Goal: Task Accomplishment & Management: Use online tool/utility

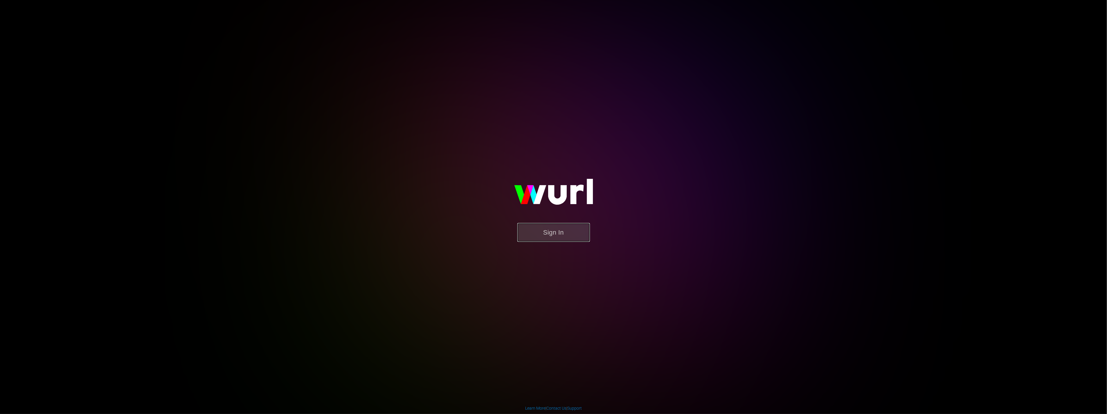
click at [535, 235] on button "Sign In" at bounding box center [553, 232] width 73 height 19
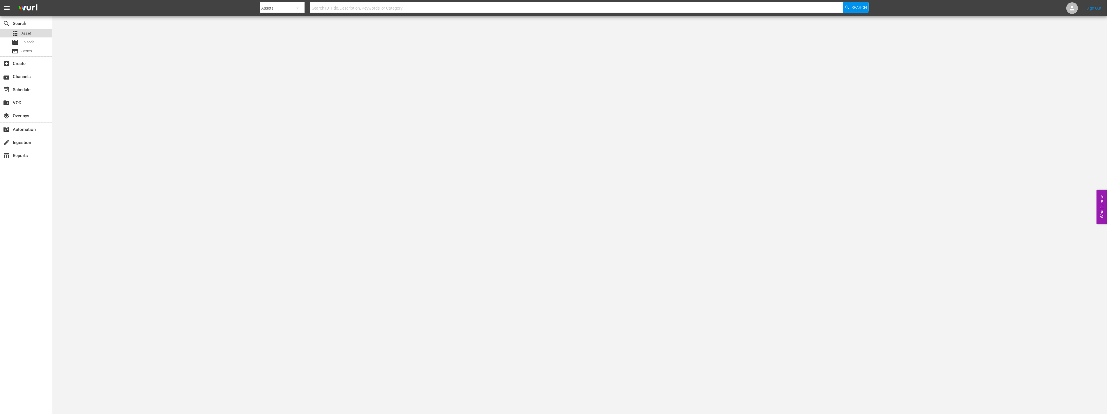
click at [26, 31] on span "Asset" at bounding box center [26, 33] width 10 height 6
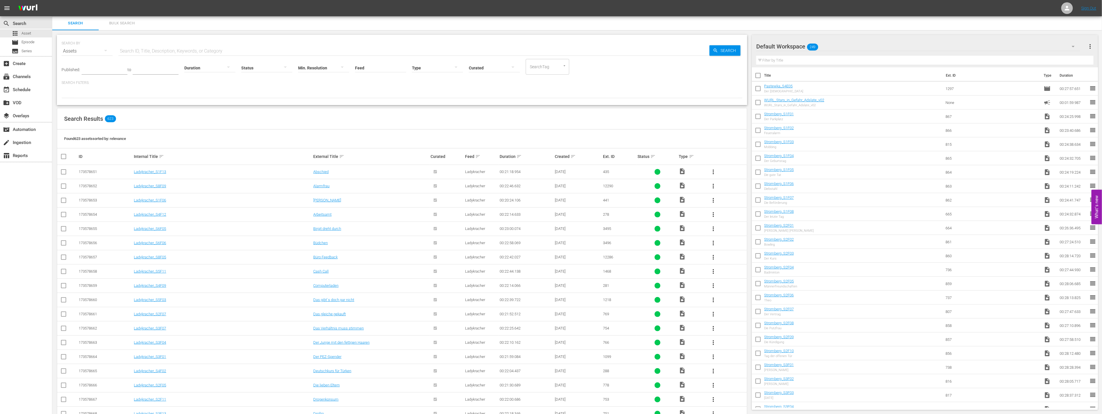
click at [174, 48] on input "text" at bounding box center [413, 51] width 591 height 14
type input "stromberg"
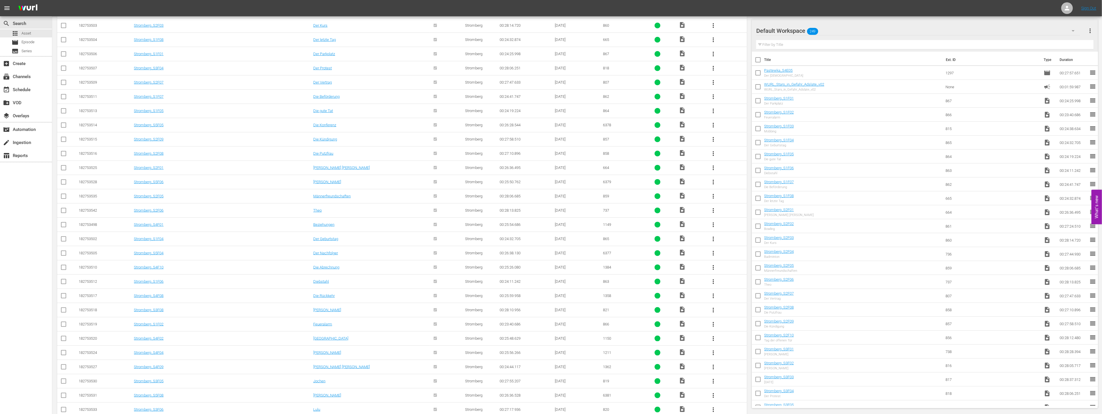
scroll to position [531, 0]
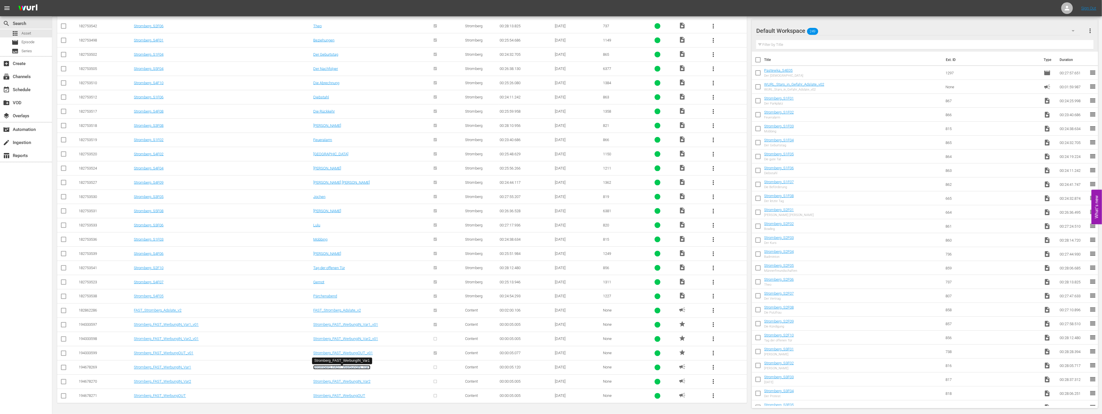
click at [354, 367] on link "Stromberg_FAST_WerbungIN_Var1" at bounding box center [341, 367] width 57 height 4
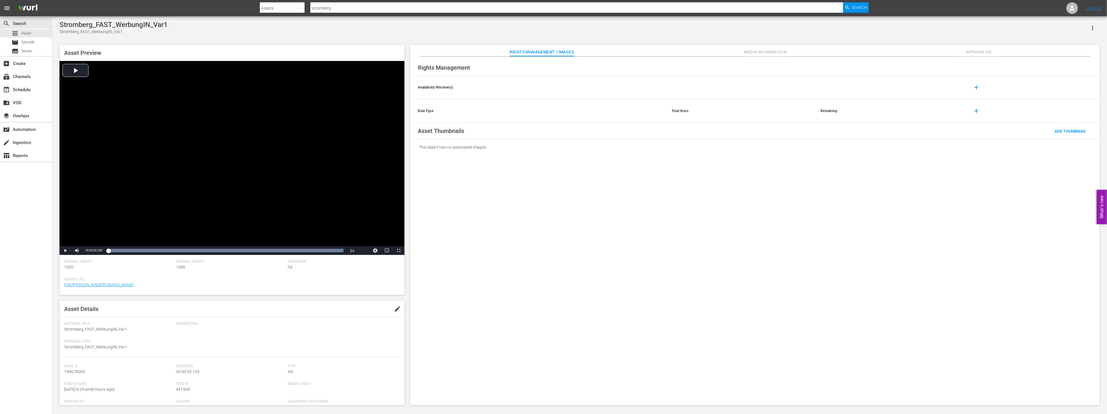
click at [394, 308] on span "edit" at bounding box center [397, 308] width 7 height 7
click at [365, 339] on div "Ad" at bounding box center [342, 337] width 109 height 16
click at [312, 368] on div "Promo" at bounding box center [337, 367] width 93 height 9
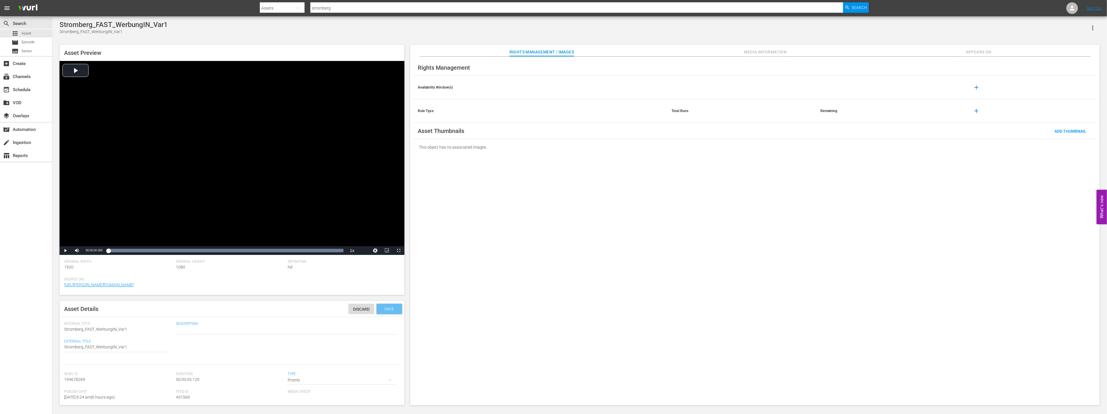
click at [385, 310] on span "Save" at bounding box center [389, 309] width 19 height 5
click at [65, 250] on span "Video Player" at bounding box center [65, 250] width 0 height 0
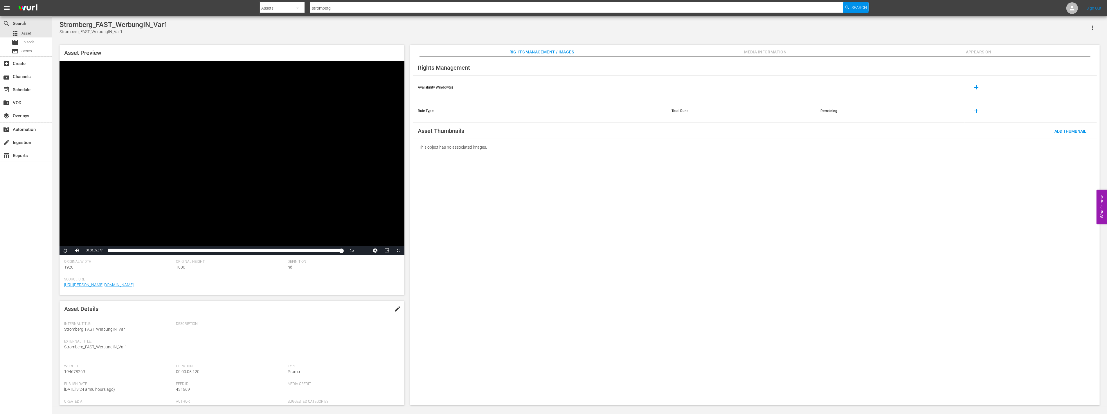
click at [396, 309] on span "edit" at bounding box center [397, 308] width 7 height 7
click at [125, 328] on span "Stromberg_FAST_WerbungIN_Var1" at bounding box center [95, 329] width 63 height 5
click at [123, 329] on span "Stromberg_FAST_WerbungIN_Var1" at bounding box center [95, 329] width 63 height 5
click at [107, 329] on span "Stromberg_FAST_WerbungIN_Var1" at bounding box center [95, 329] width 63 height 5
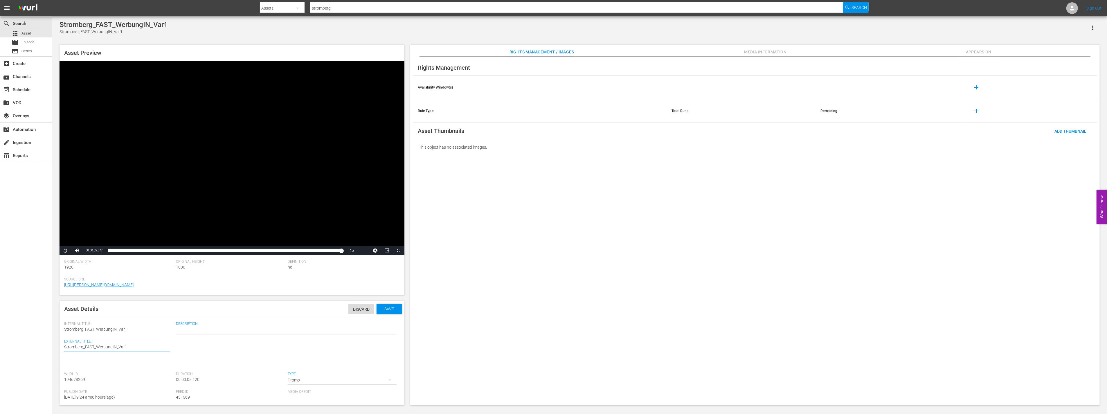
click at [124, 345] on textarea "Stromberg_FAST_WerbungIN_Var1" at bounding box center [117, 347] width 106 height 7
click at [127, 345] on textarea "Stromberg_FAST_WerbungIN_Var1" at bounding box center [117, 347] width 106 height 7
click at [381, 310] on span "Save" at bounding box center [389, 309] width 19 height 5
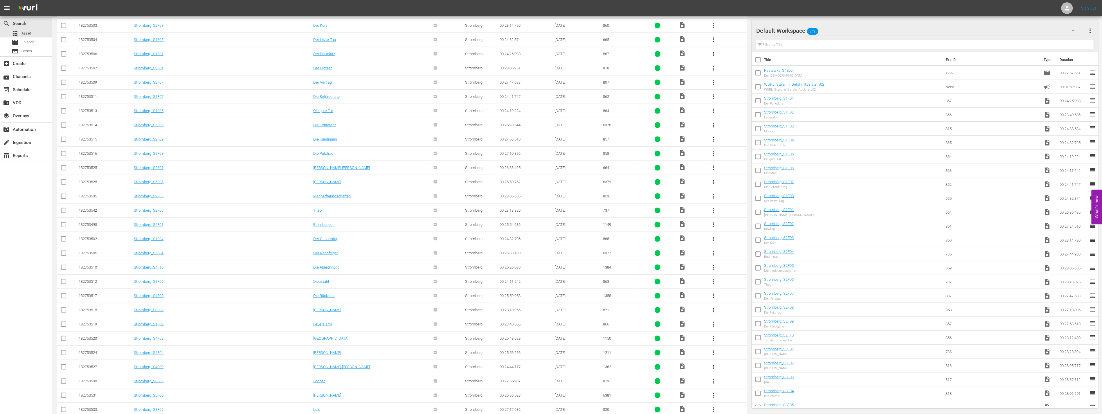
scroll to position [531, 0]
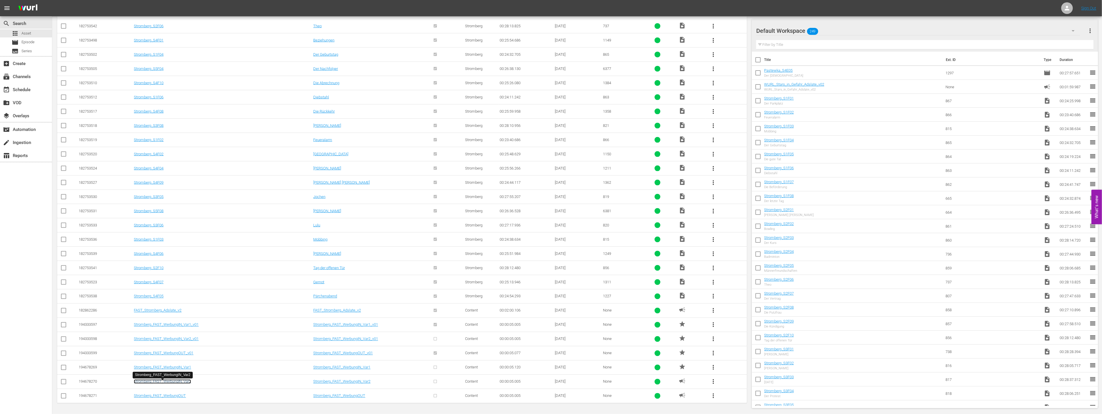
click at [181, 381] on link "Stromberg_FAST_WerbungIN_Var2" at bounding box center [162, 381] width 57 height 4
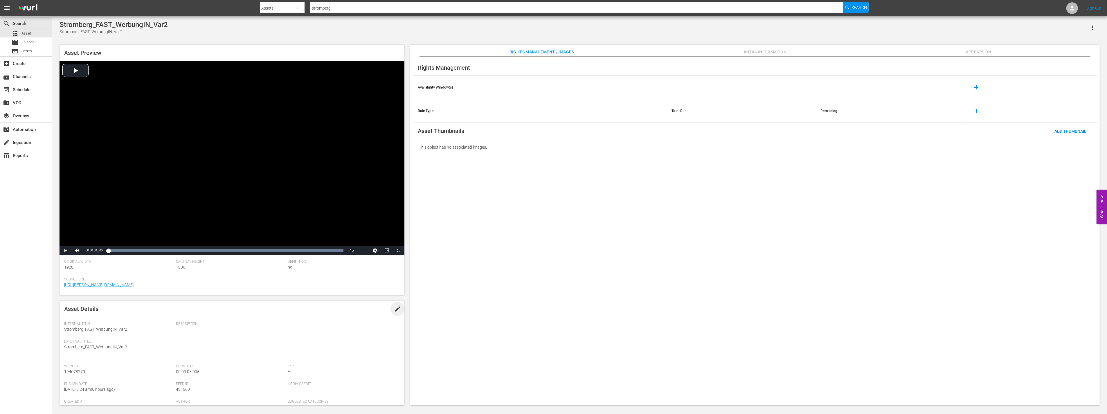
click at [394, 308] on span "edit" at bounding box center [397, 308] width 7 height 7
click at [296, 346] on div "Ad" at bounding box center [342, 348] width 109 height 16
click at [303, 379] on div "Promo" at bounding box center [337, 378] width 93 height 9
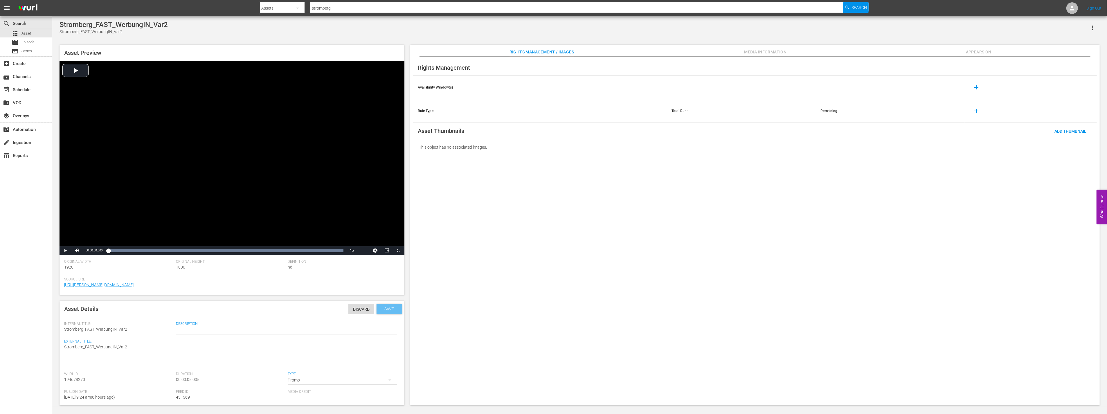
click at [384, 309] on span "Save" at bounding box center [389, 309] width 19 height 5
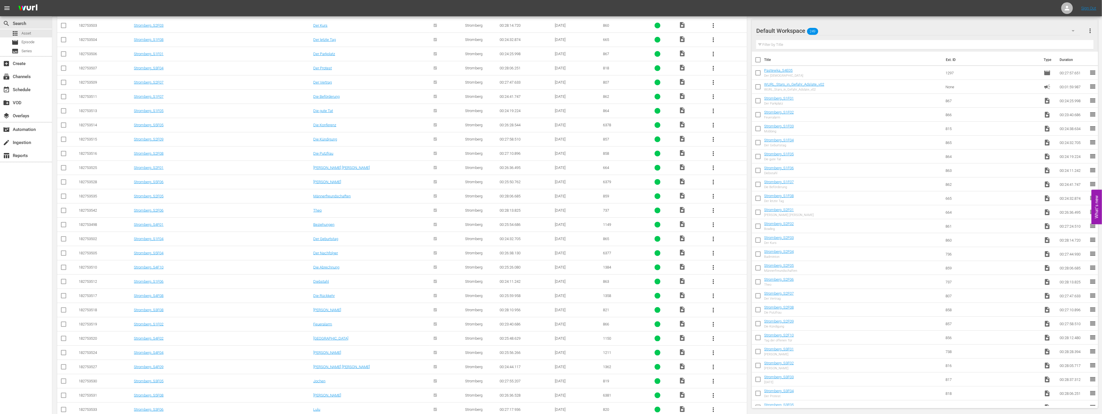
scroll to position [531, 0]
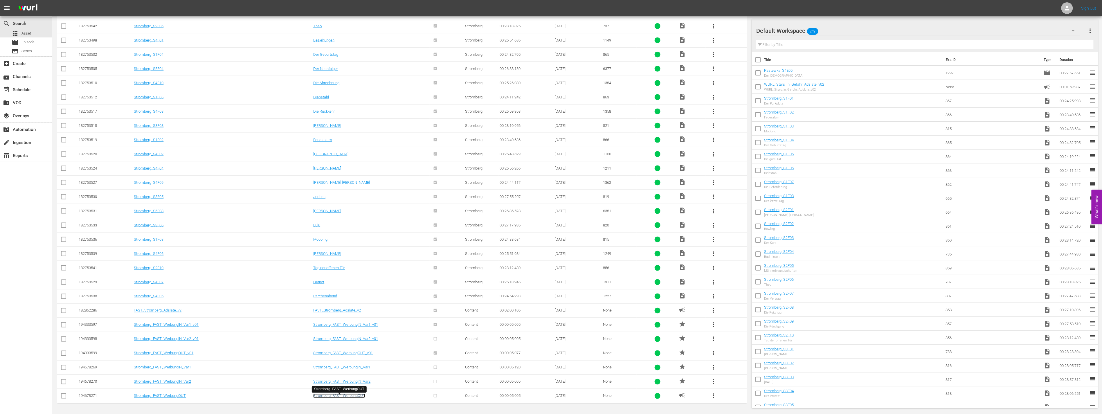
click at [342, 398] on link "Stromberg_FAST_WerbungOUT" at bounding box center [339, 396] width 52 height 4
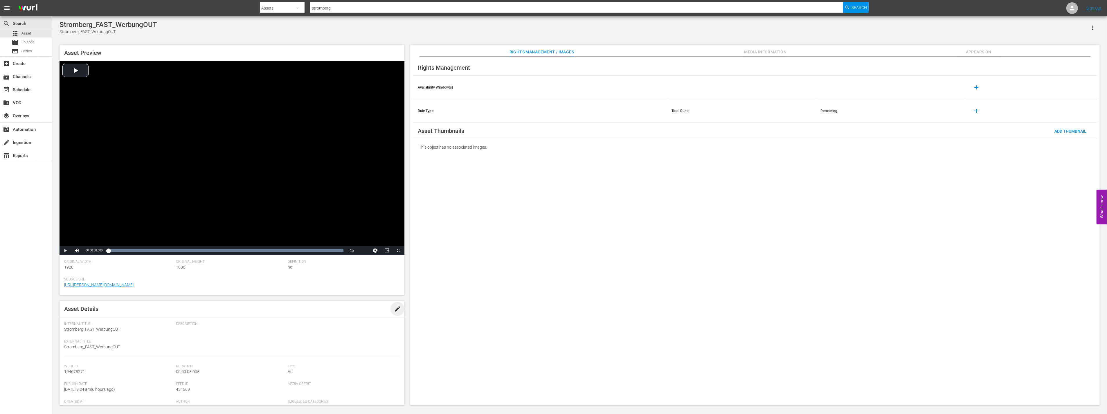
click at [395, 309] on span "edit" at bounding box center [397, 308] width 7 height 7
click at [313, 379] on div "Ad" at bounding box center [342, 380] width 109 height 16
click at [313, 376] on div "Promo" at bounding box center [337, 377] width 93 height 9
click at [387, 307] on span "Save" at bounding box center [389, 309] width 19 height 5
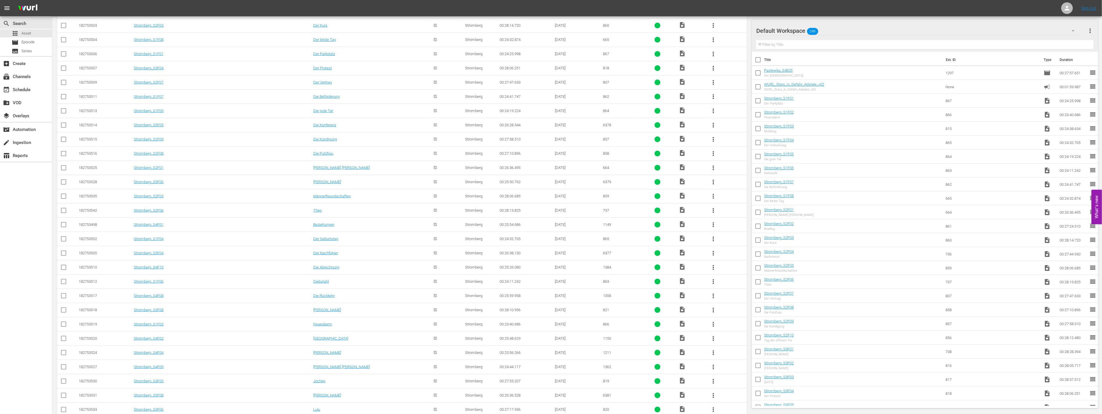
scroll to position [531, 0]
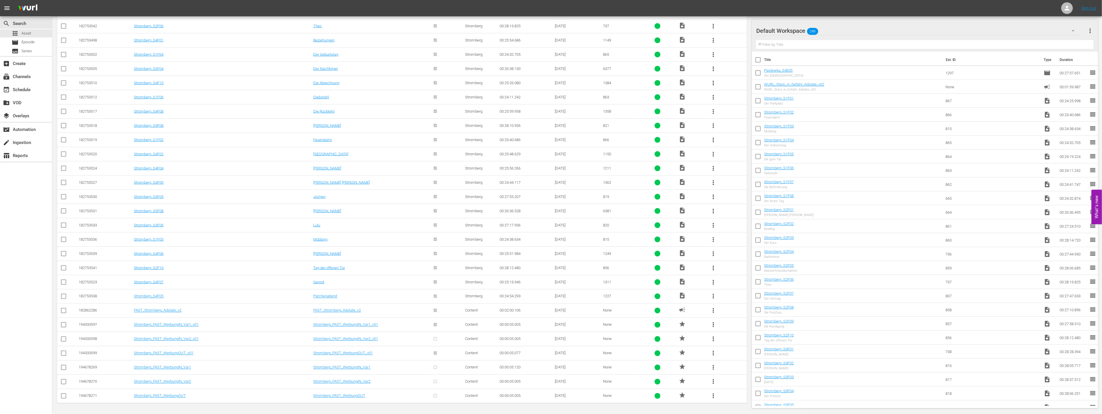
click at [64, 367] on input "checkbox" at bounding box center [63, 368] width 7 height 7
checkbox input "true"
click at [62, 381] on input "checkbox" at bounding box center [63, 382] width 7 height 7
checkbox input "true"
click at [62, 396] on input "checkbox" at bounding box center [63, 397] width 7 height 7
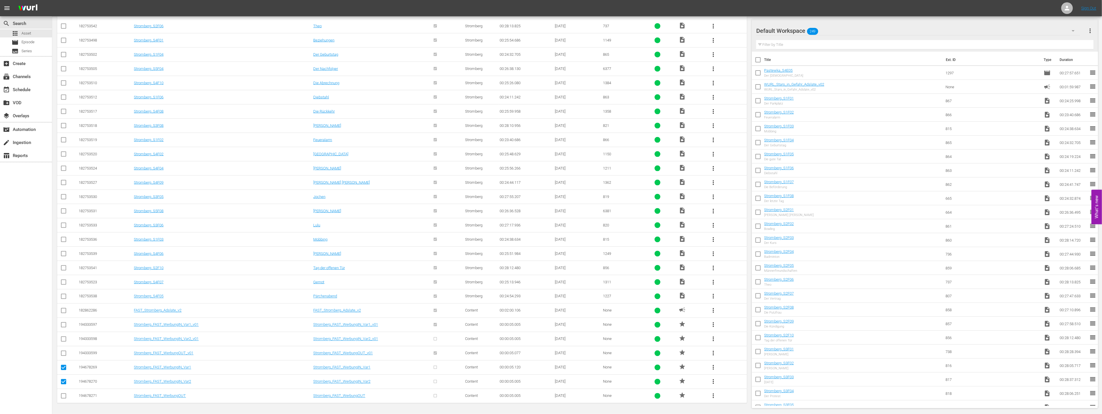
checkbox input "true"
click at [64, 382] on input "checkbox" at bounding box center [63, 382] width 7 height 7
click at [62, 381] on input "checkbox" at bounding box center [63, 382] width 7 height 7
checkbox input "true"
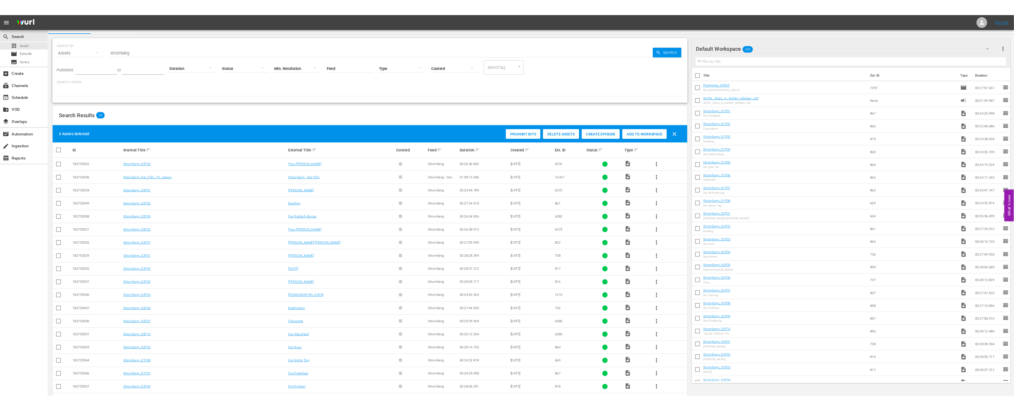
scroll to position [0, 0]
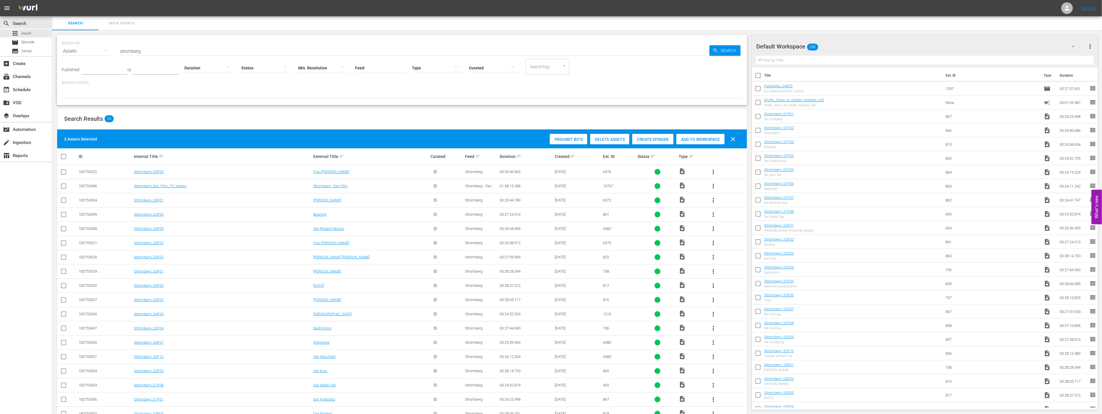
click at [703, 139] on span "Add to Workspace" at bounding box center [700, 139] width 48 height 5
click at [758, 86] on input "checkbox" at bounding box center [758, 90] width 12 height 12
checkbox input "true"
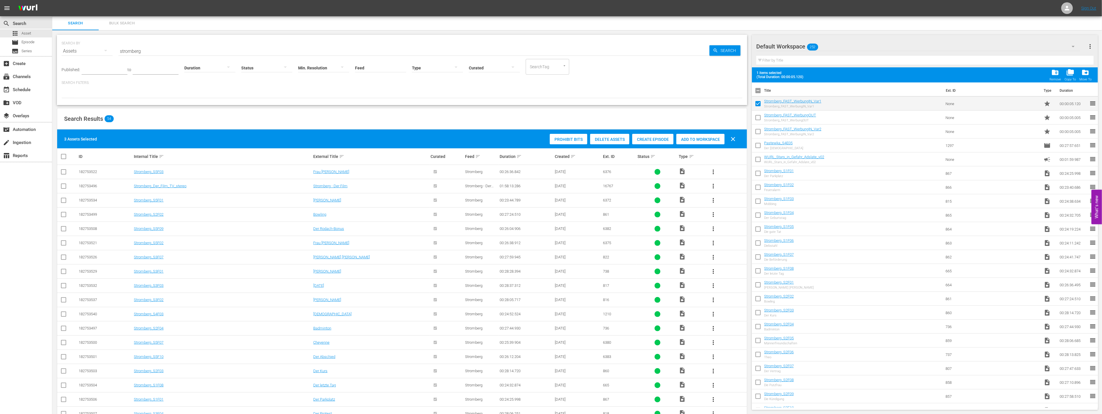
click at [756, 132] on input "checkbox" at bounding box center [758, 133] width 12 height 12
checkbox input "true"
click at [758, 118] on input "checkbox" at bounding box center [758, 119] width 12 height 12
checkbox input "true"
click at [1070, 69] on span "folder_copy" at bounding box center [1070, 73] width 8 height 8
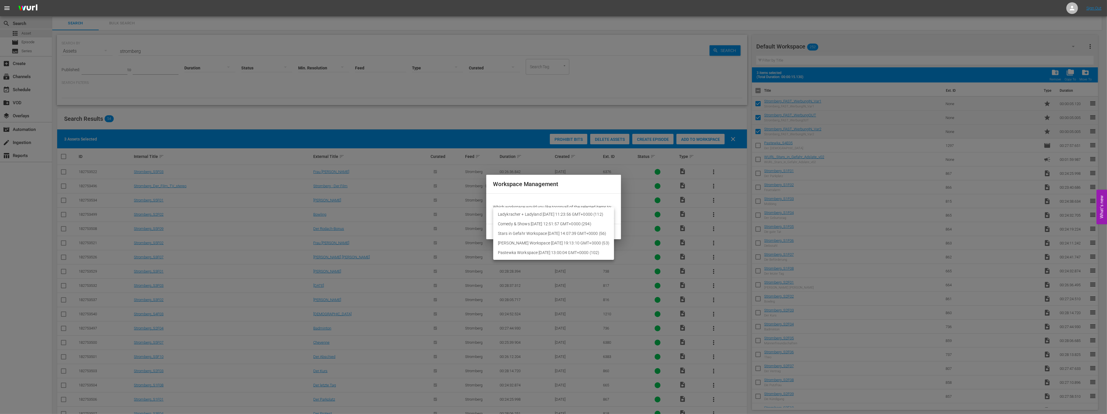
click at [576, 215] on body "menu Sign Out search Search apps Asset movie Episode subtitles Series add_box C…" at bounding box center [553, 207] width 1107 height 414
click at [558, 241] on li "[PERSON_NAME] Workspace [DATE] 19:13:10 GMT+0000 (53)" at bounding box center [553, 243] width 121 height 10
type input "3400"
click at [605, 231] on span "OK" at bounding box center [609, 231] width 9 height 7
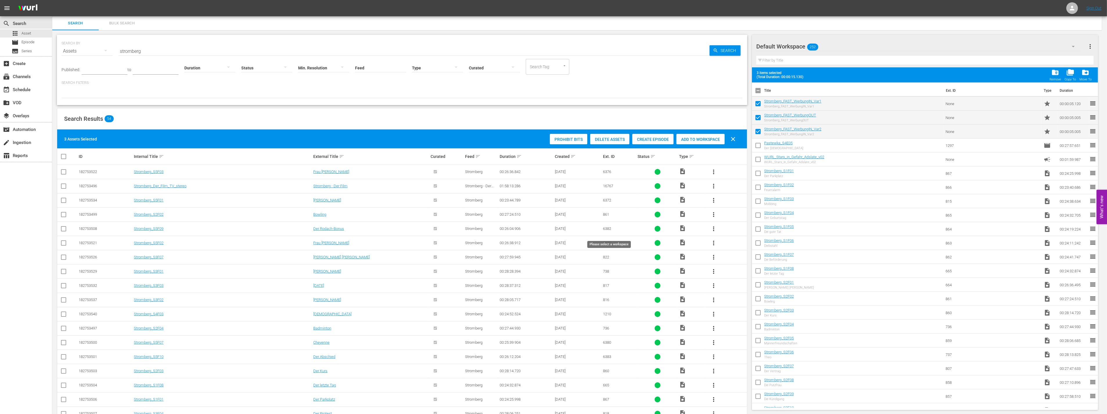
checkbox input "false"
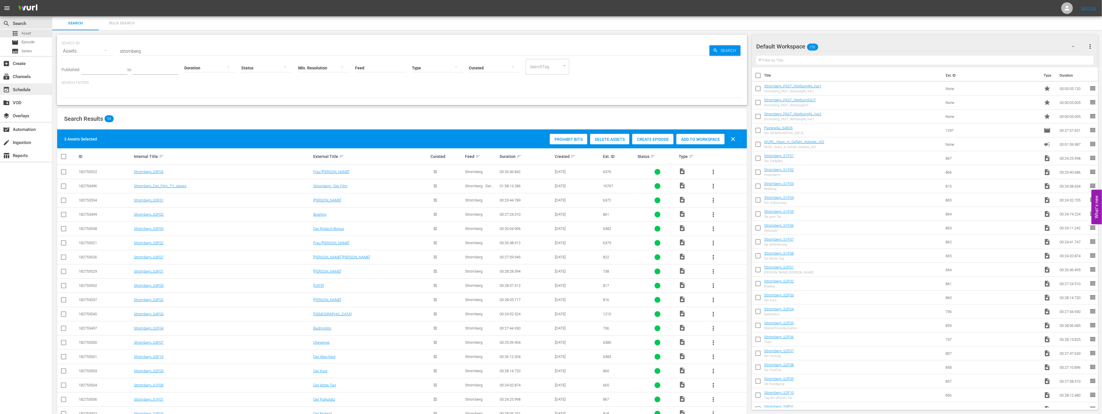
click at [23, 89] on div "event_available Schedule" at bounding box center [16, 88] width 33 height 5
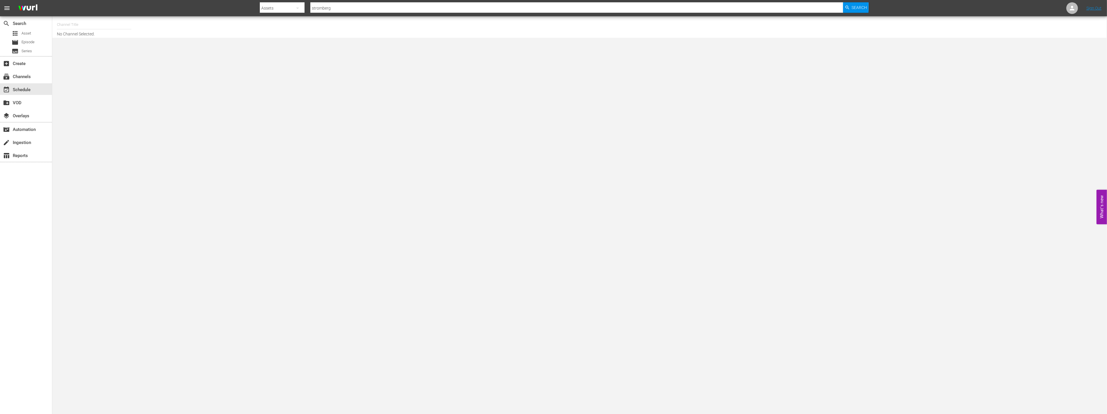
click at [85, 24] on input "text" at bounding box center [94, 25] width 74 height 14
click at [153, 45] on div "[PERSON_NAME] (2050 - banijay_media_germany_gmbh_stromberg_1)" at bounding box center [137, 41] width 150 height 14
type input "[PERSON_NAME] (2050 - banijay_media_germany_gmbh_stromberg_1)"
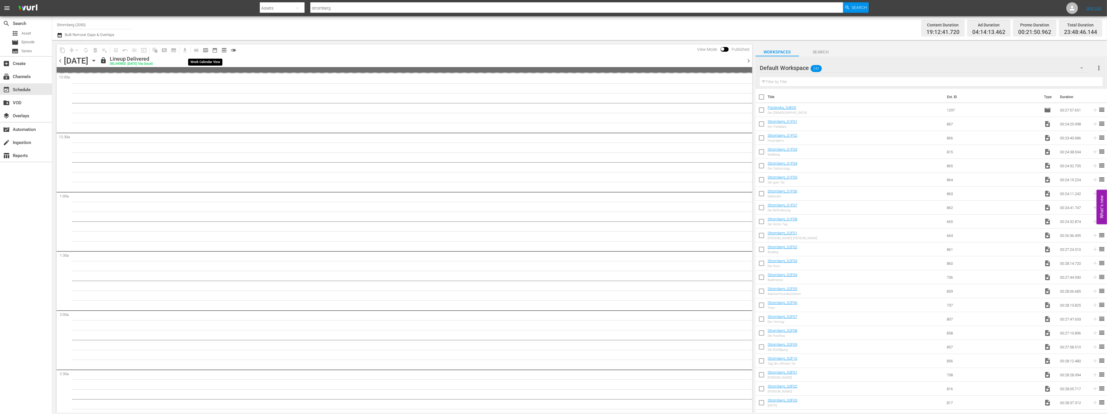
click at [206, 50] on span "calendar_view_week_outlined" at bounding box center [206, 50] width 6 height 6
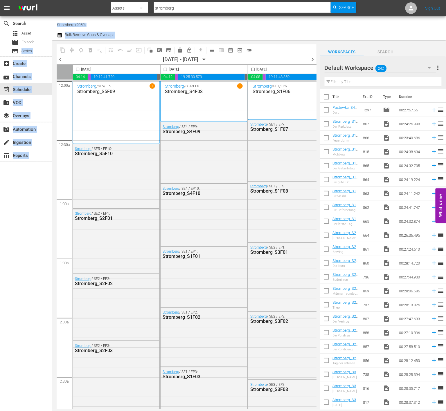
drag, startPoint x: 0, startPoint y: 51, endPoint x: -282, endPoint y: 51, distance: 282.4
click at [0, 51] on html "menu Search By Assets Search ID, Title, Description, Keywords, or Category [PER…" at bounding box center [223, 205] width 446 height 411
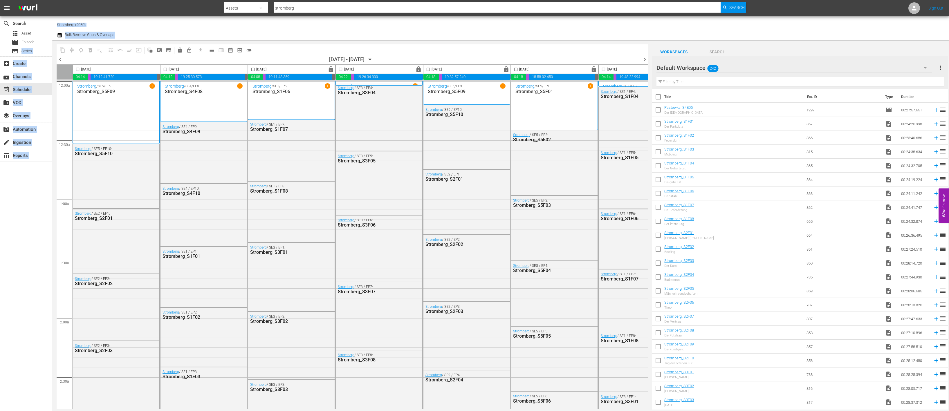
click at [11, 185] on div "search Search apps Asset movie Episode subtitles Series add_box Create subscrip…" at bounding box center [26, 221] width 52 height 411
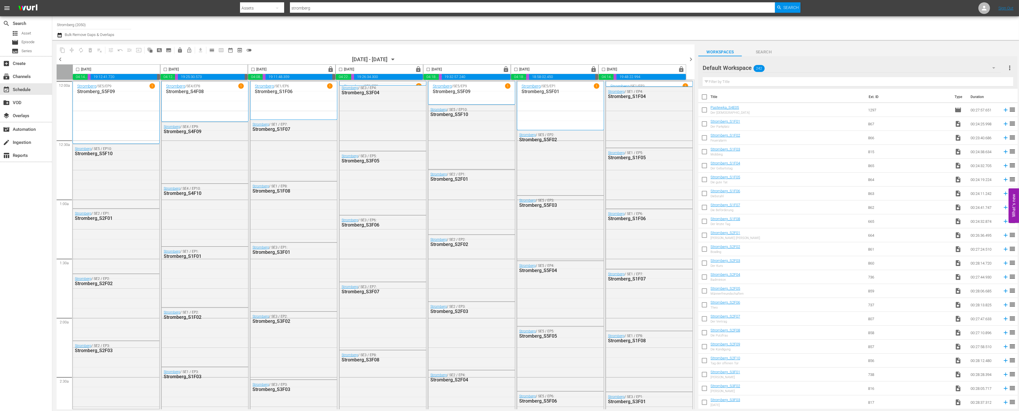
click at [786, 65] on div "Default Workspace 242" at bounding box center [852, 68] width 298 height 16
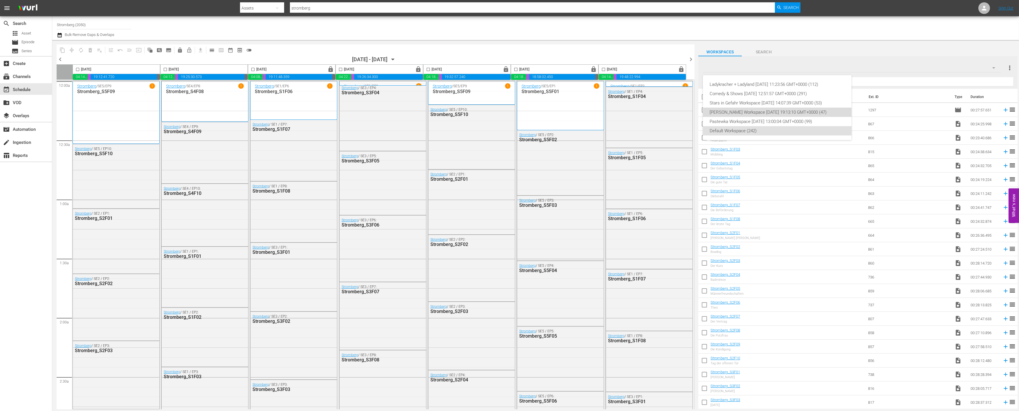
click at [736, 111] on div "[PERSON_NAME] Workspace [DATE] 19:13:10 GMT+0000 (47)" at bounding box center [777, 112] width 135 height 9
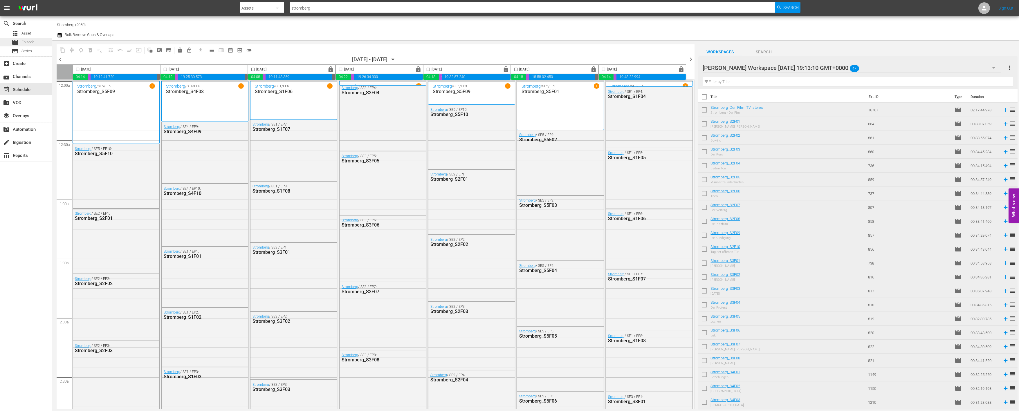
click at [28, 41] on span "Episode" at bounding box center [27, 42] width 13 height 6
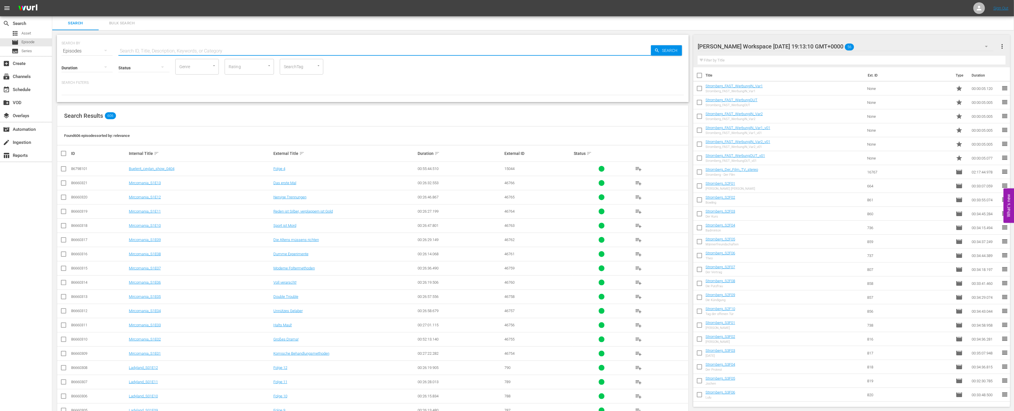
click at [135, 51] on input "text" at bounding box center [384, 51] width 533 height 14
type input "stromberg"
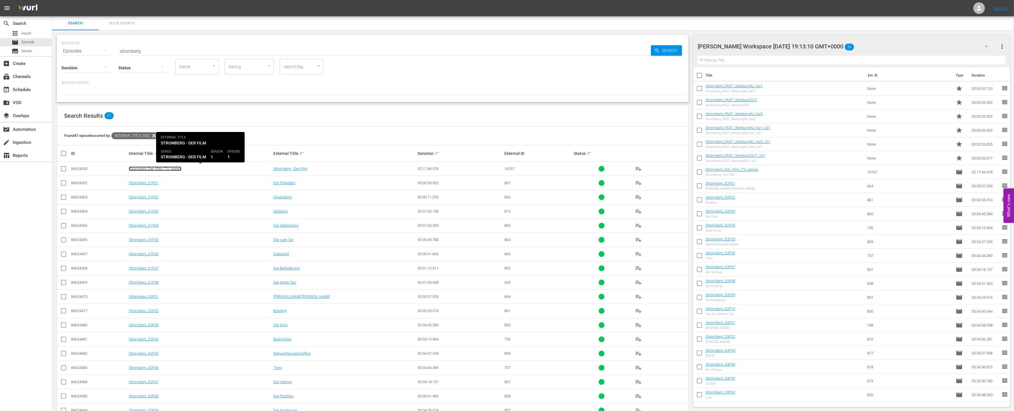
click at [164, 169] on link "Stromberg_Der_Film_TV_stereo" at bounding box center [155, 169] width 53 height 4
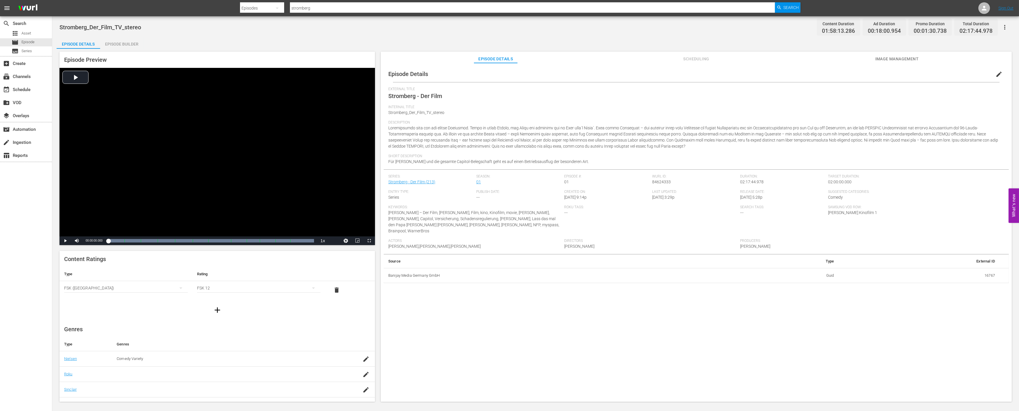
click at [127, 44] on div "Episode Builder" at bounding box center [122, 44] width 44 height 14
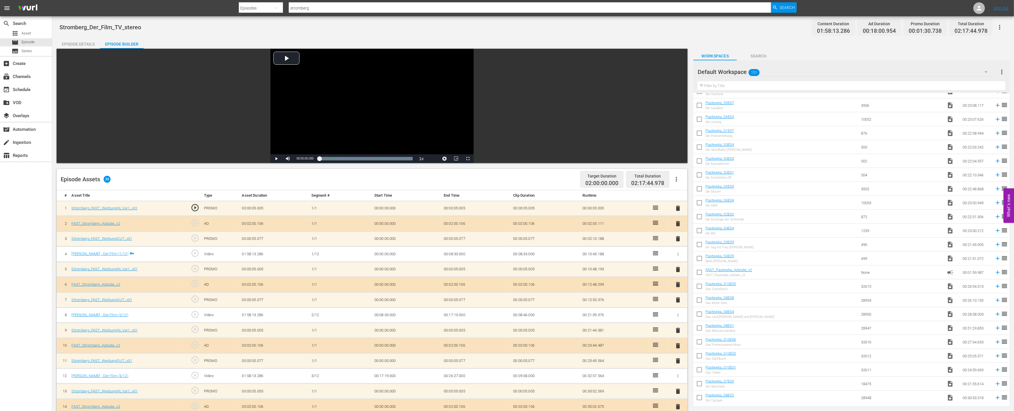
scroll to position [1356, 0]
click at [783, 73] on div "Default Workspace 151" at bounding box center [845, 72] width 295 height 16
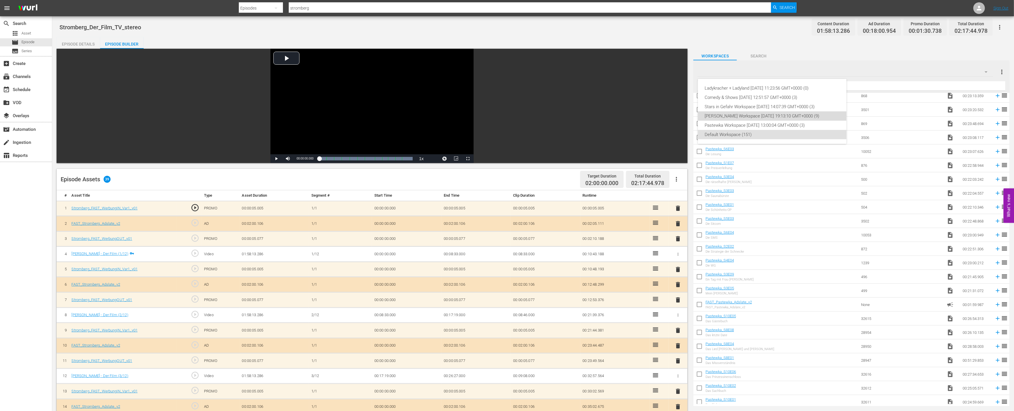
click at [751, 116] on div "[PERSON_NAME] Workspace [DATE] 19:13:10 GMT+0000 (9)" at bounding box center [772, 115] width 135 height 9
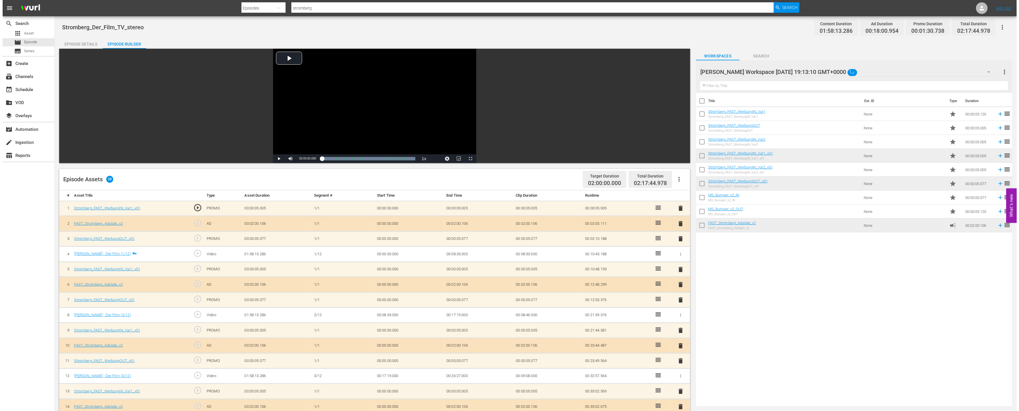
scroll to position [0, 0]
click at [700, 156] on input "checkbox" at bounding box center [699, 157] width 12 height 12
checkbox input "true"
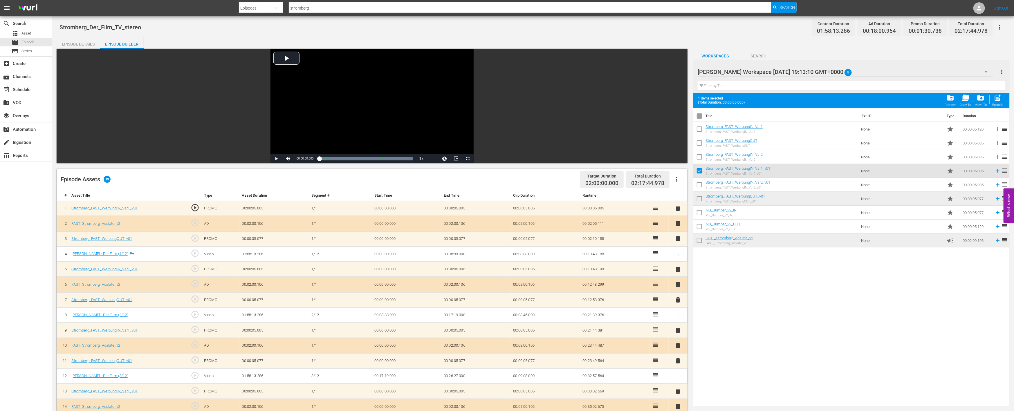
click at [699, 185] on input "checkbox" at bounding box center [699, 186] width 12 height 12
checkbox input "true"
click at [699, 199] on input "checkbox" at bounding box center [699, 200] width 12 height 12
checkbox input "true"
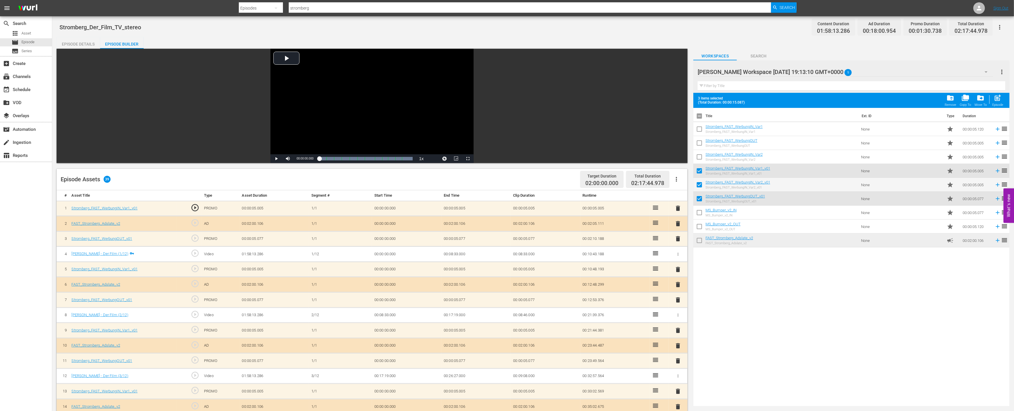
click at [698, 212] on input "checkbox" at bounding box center [699, 214] width 12 height 12
checkbox input "true"
click at [699, 228] on input "checkbox" at bounding box center [699, 228] width 12 height 12
checkbox input "true"
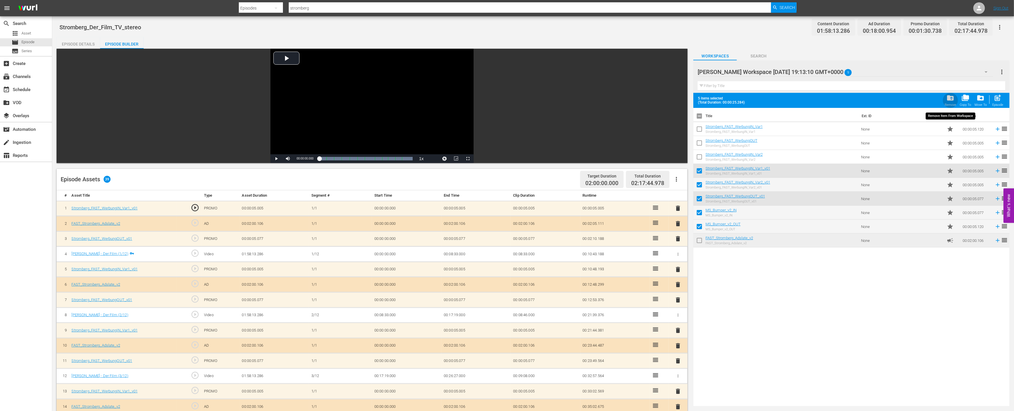
click at [950, 97] on span "folder_delete" at bounding box center [951, 98] width 8 height 8
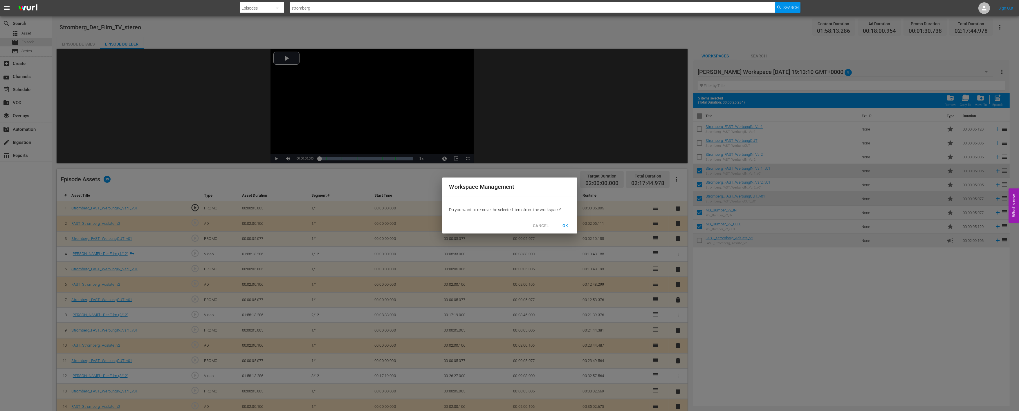
click at [567, 225] on span "OK" at bounding box center [565, 225] width 9 height 7
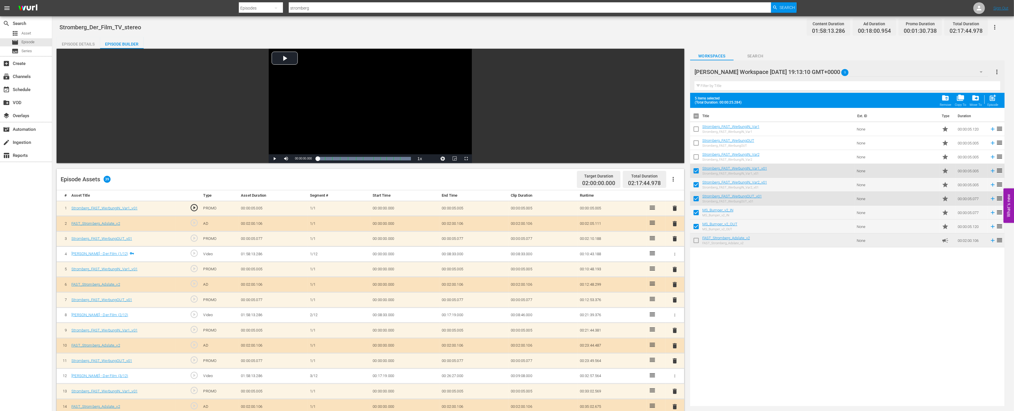
checkbox input "false"
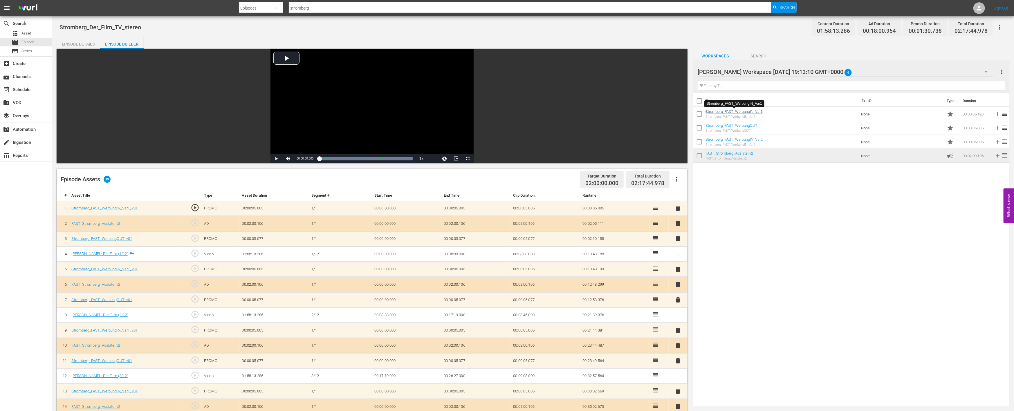
click at [720, 111] on link "Stromberg_FAST_WerbungIN_Var1" at bounding box center [734, 111] width 57 height 4
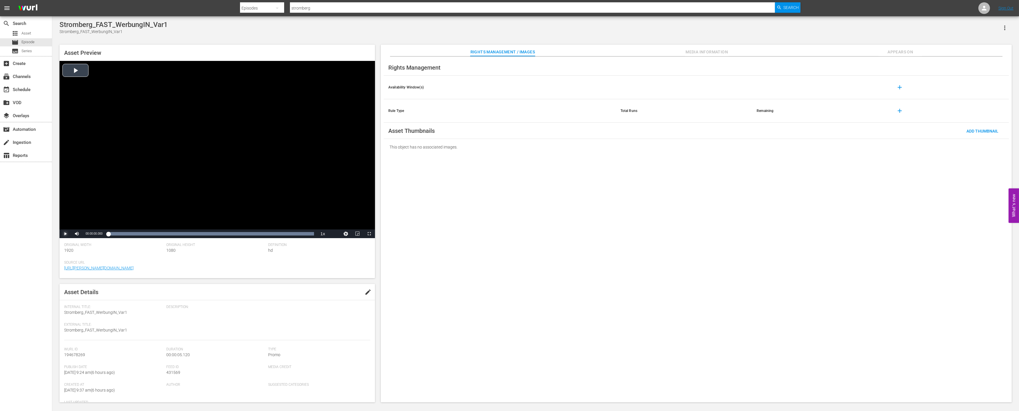
click at [65, 234] on span "Video Player" at bounding box center [65, 234] width 0 height 0
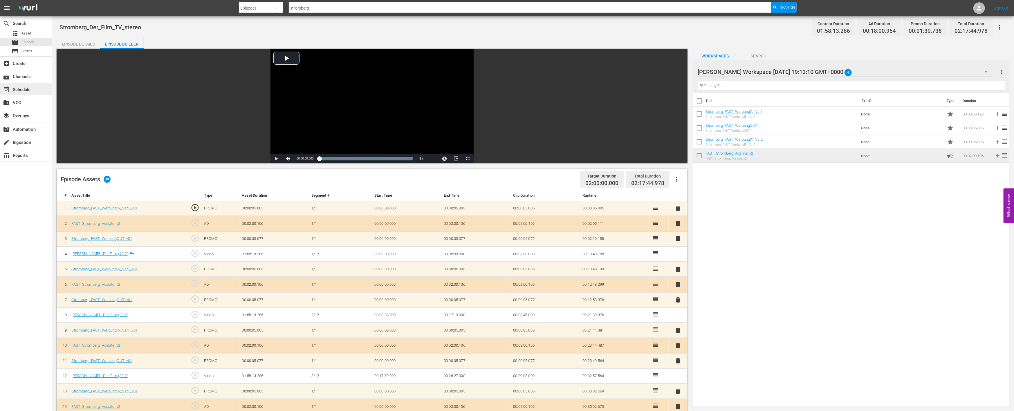
click at [26, 88] on div "event_available Schedule" at bounding box center [16, 88] width 33 height 5
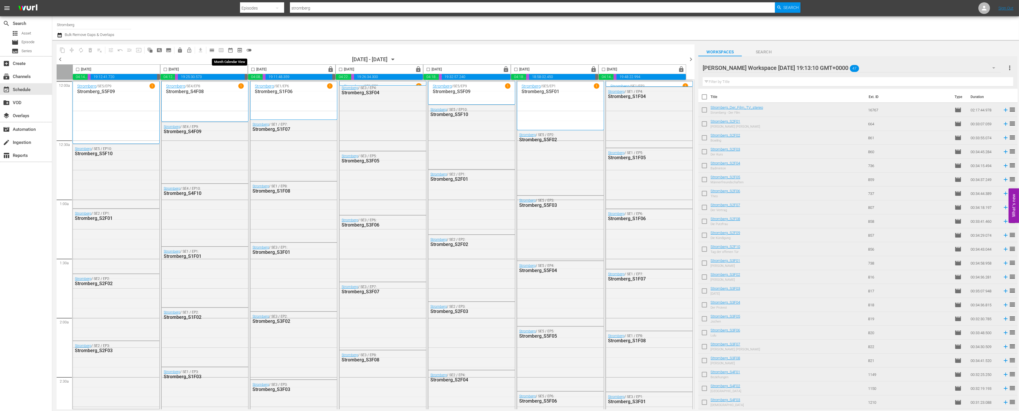
click at [229, 49] on span "date_range_outlined" at bounding box center [231, 50] width 6 height 6
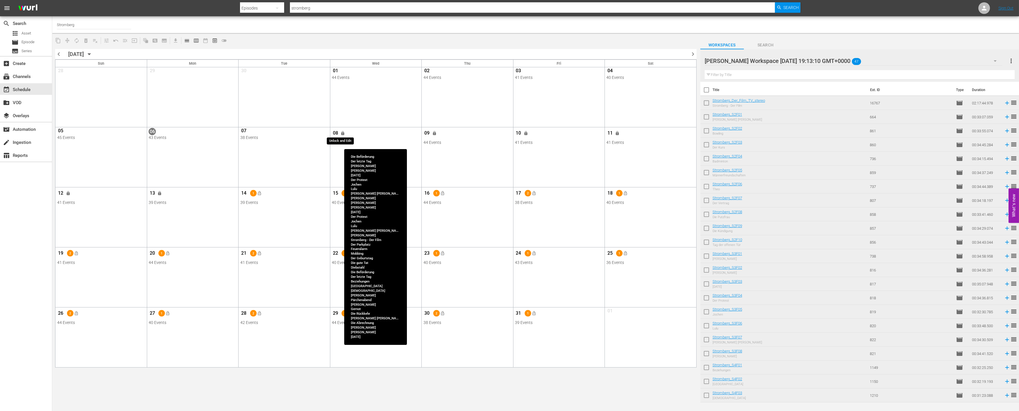
click at [343, 131] on span "lock" at bounding box center [343, 133] width 5 height 5
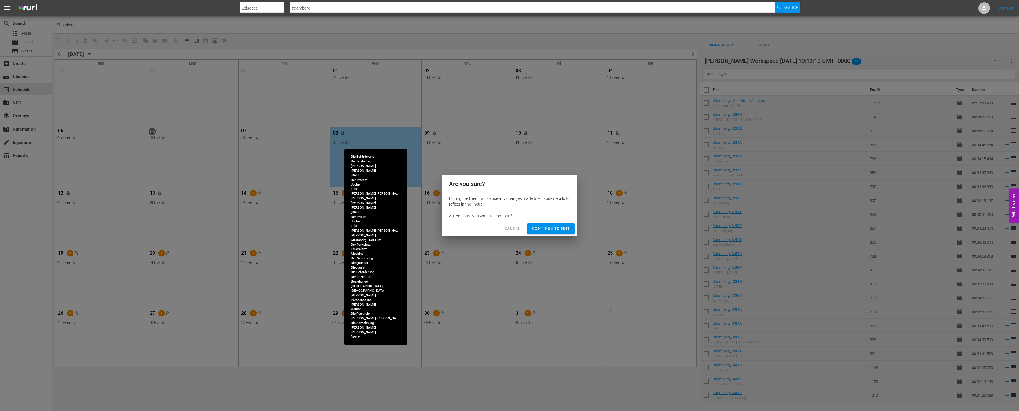
click at [544, 228] on span "Continue to Edit" at bounding box center [551, 228] width 38 height 7
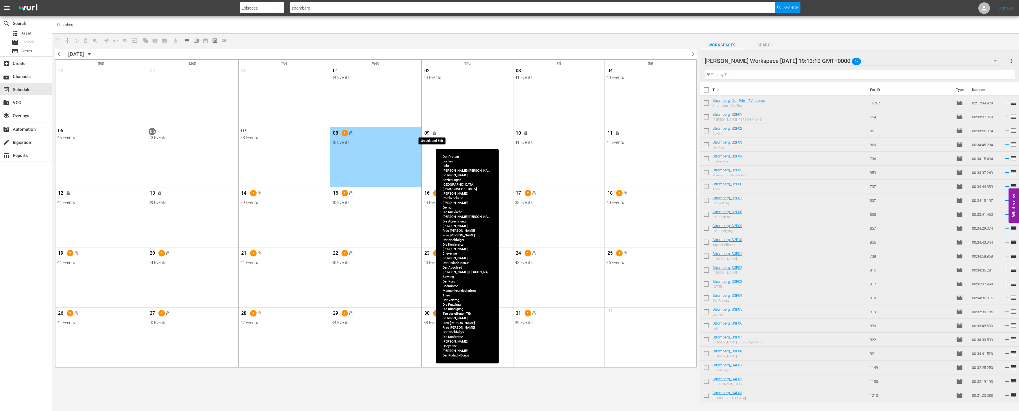
click at [435, 133] on span "lock" at bounding box center [434, 133] width 5 height 5
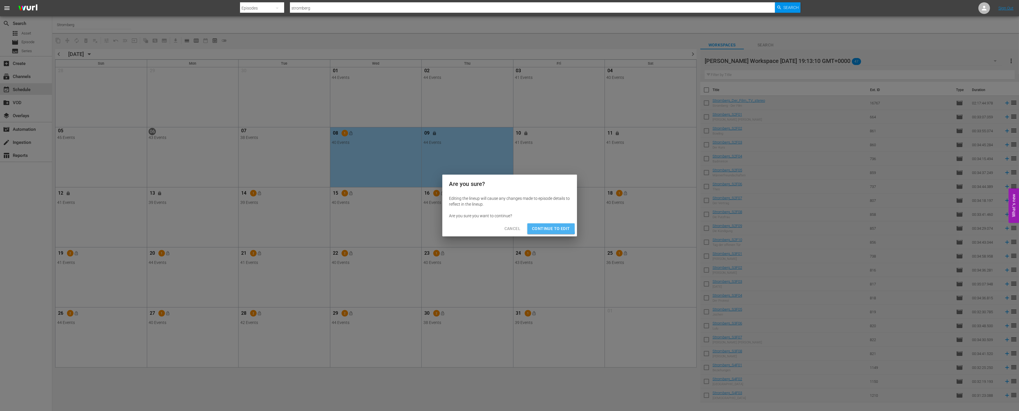
click at [533, 226] on span "Continue to Edit" at bounding box center [551, 228] width 38 height 7
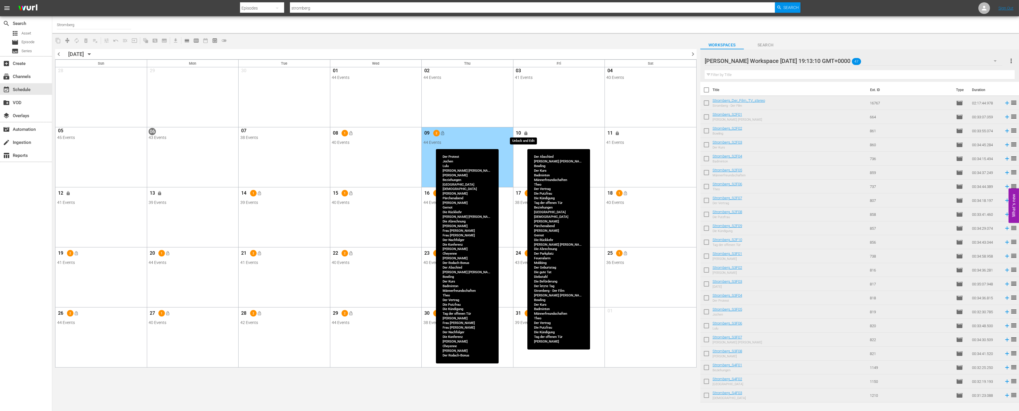
click at [521, 131] on span "lock" at bounding box center [526, 133] width 10 height 4
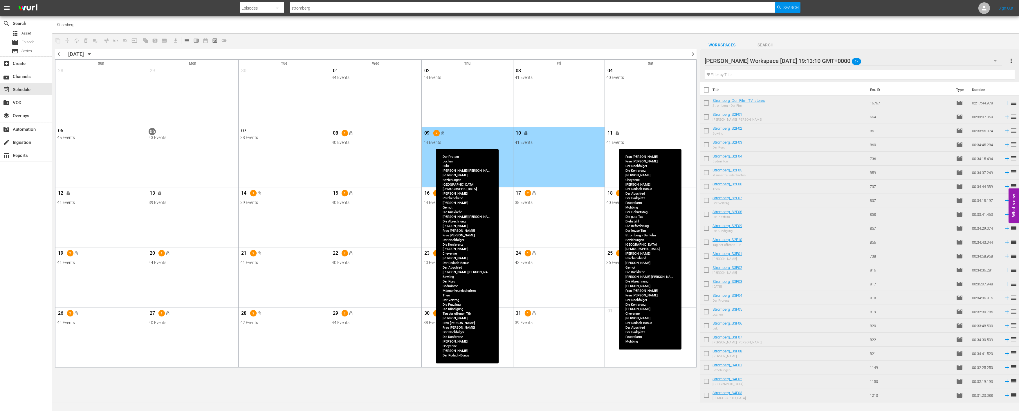
click at [629, 144] on div "41 Events" at bounding box center [650, 142] width 88 height 5
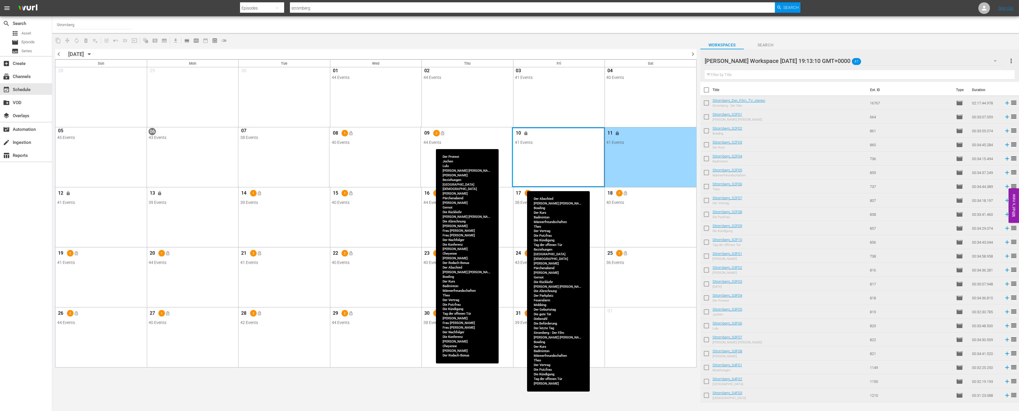
click at [576, 157] on div "Month View" at bounding box center [558, 157] width 93 height 60
click at [587, 166] on div "Month View" at bounding box center [558, 157] width 93 height 60
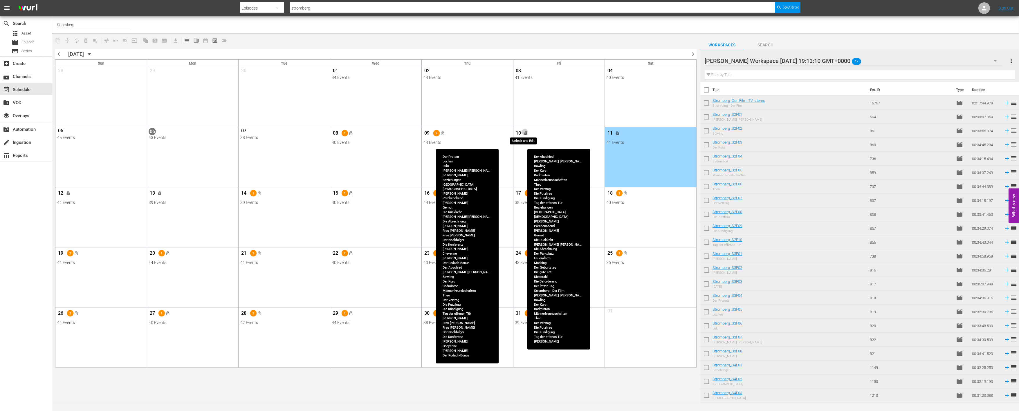
click at [522, 131] on button "lock" at bounding box center [526, 134] width 10 height 10
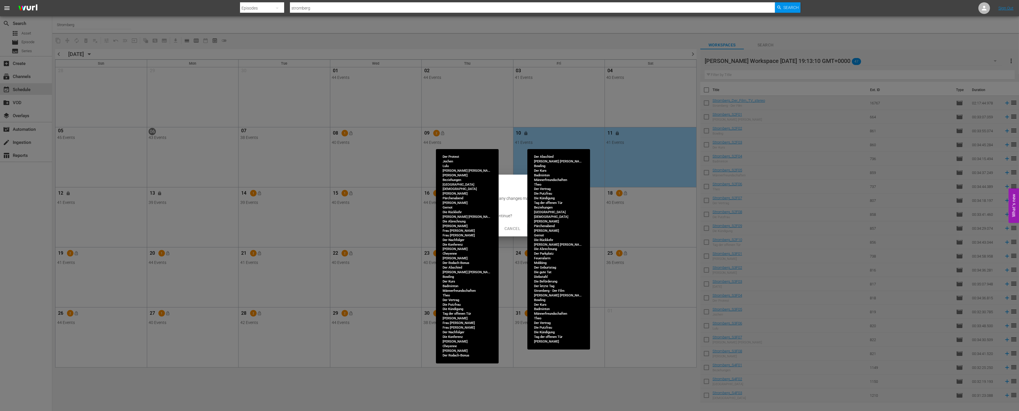
click at [520, 167] on div "Are you sure? Editing the lineup will cause any changes made to episode details…" at bounding box center [509, 205] width 1019 height 411
click at [551, 118] on div "Are you sure? Editing the lineup will cause any changes made to episode details…" at bounding box center [509, 205] width 1019 height 411
click at [628, 145] on div "Are you sure? Editing the lineup will cause any changes made to episode details…" at bounding box center [509, 205] width 1019 height 411
click at [613, 131] on div "Are you sure? Editing the lineup will cause any changes made to episode details…" at bounding box center [509, 205] width 1019 height 411
click at [617, 134] on div "Are you sure? Editing the lineup will cause any changes made to episode details…" at bounding box center [509, 205] width 1019 height 411
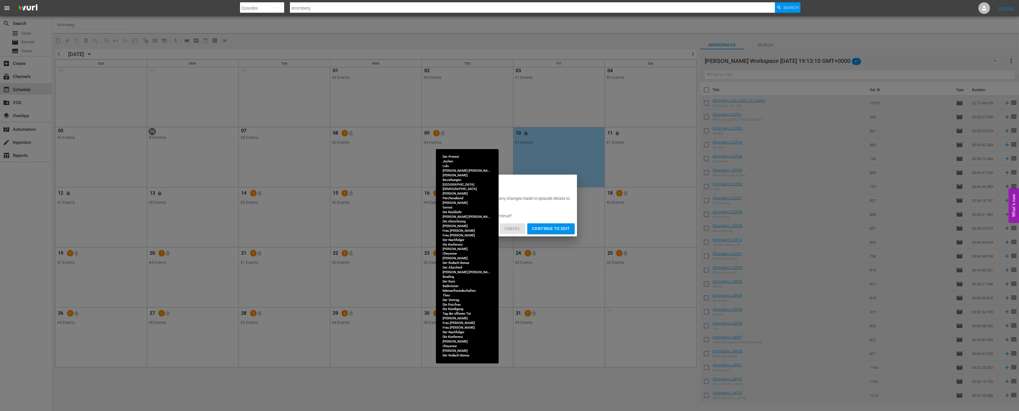
click at [513, 233] on button "Cancel" at bounding box center [512, 228] width 25 height 11
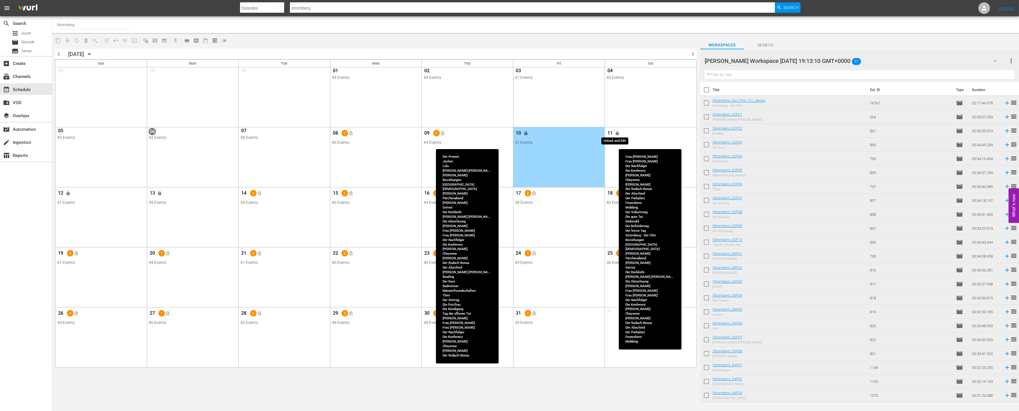
click at [617, 132] on span "lock" at bounding box center [617, 133] width 5 height 5
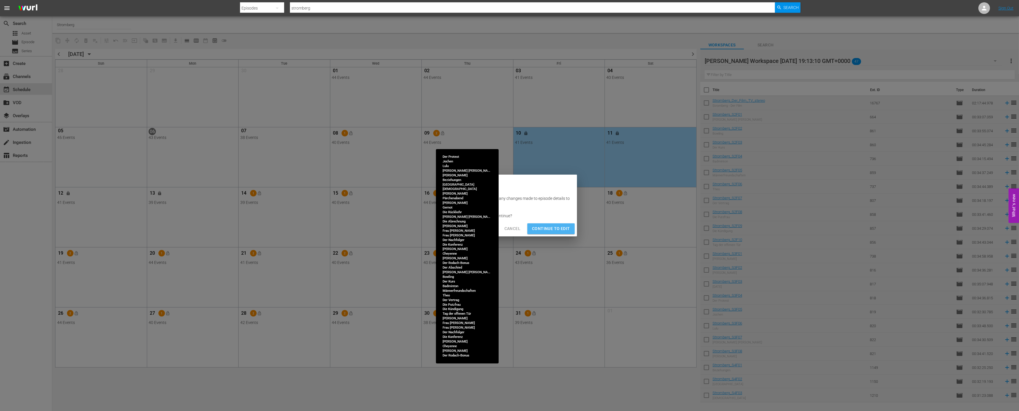
click at [563, 229] on span "Continue to Edit" at bounding box center [551, 228] width 38 height 7
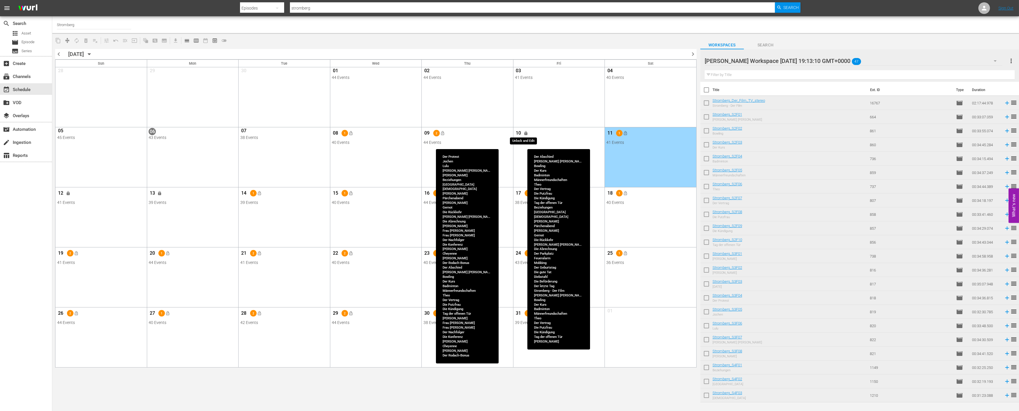
click at [526, 134] on span "lock" at bounding box center [526, 133] width 5 height 5
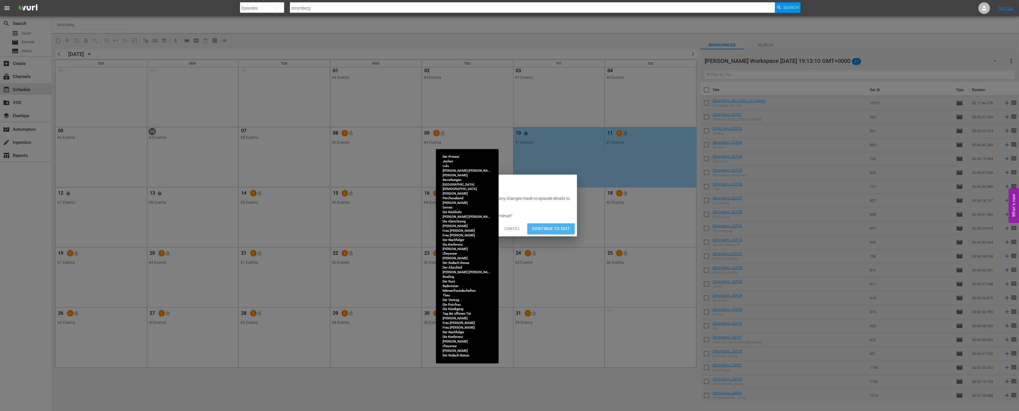
click at [532, 230] on span "Continue to Edit" at bounding box center [551, 228] width 38 height 7
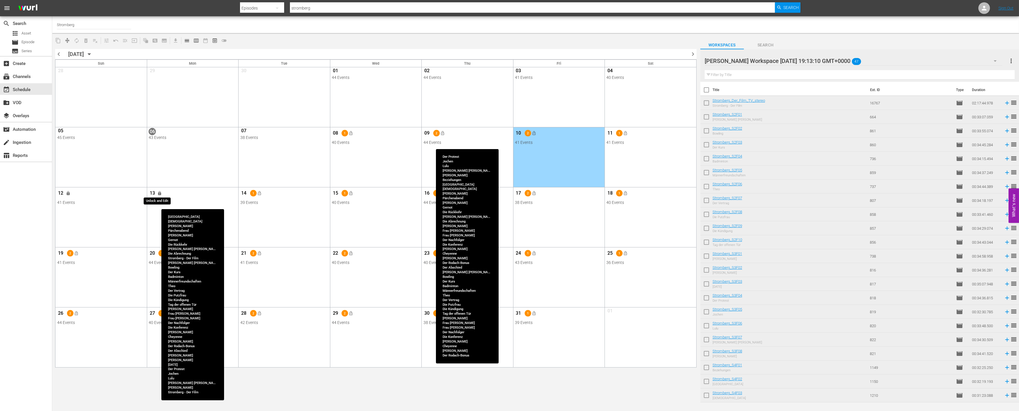
click at [158, 193] on span "lock" at bounding box center [160, 193] width 5 height 5
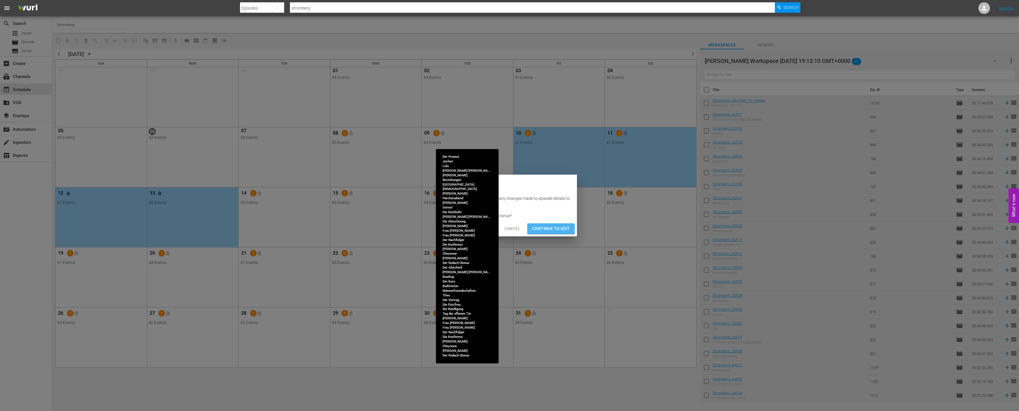
drag, startPoint x: 552, startPoint y: 227, endPoint x: 508, endPoint y: 228, distance: 44.4
click at [552, 228] on span "Continue to Edit" at bounding box center [551, 228] width 38 height 7
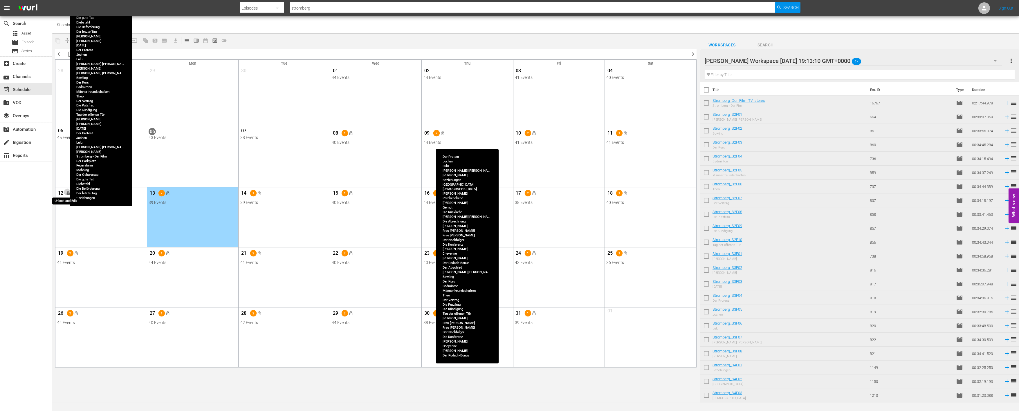
click at [70, 189] on button "lock" at bounding box center [69, 194] width 10 height 10
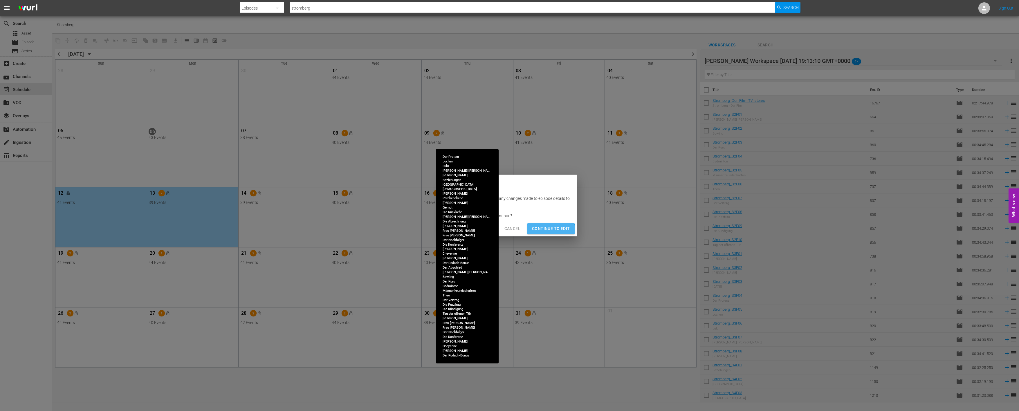
click at [545, 230] on span "Continue to Edit" at bounding box center [551, 228] width 38 height 7
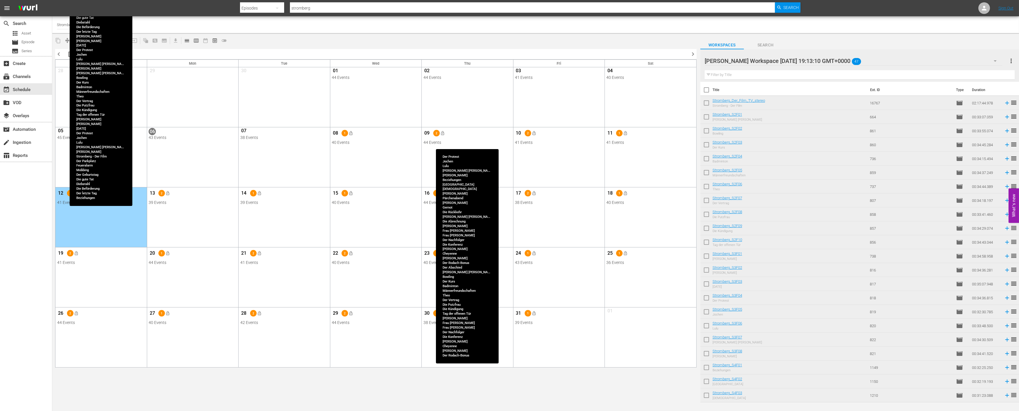
click at [197, 141] on div "06 43 Events View Lineup Unlock Selected Day Lock Selected Day" at bounding box center [192, 136] width 91 height 18
click at [313, 40] on div "content_copy compress autorenew_outlined delete_forever_outlined playlist_remov…" at bounding box center [375, 40] width 647 height 11
click at [692, 55] on span "chevron_right" at bounding box center [692, 54] width 7 height 7
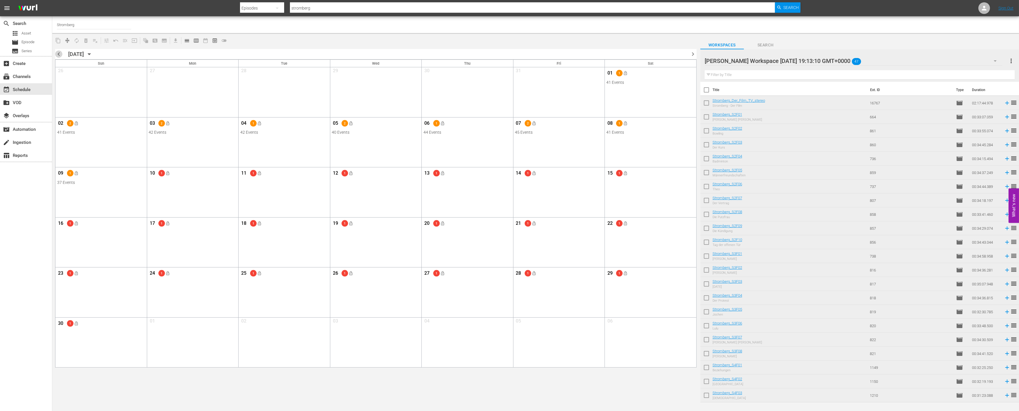
click at [59, 55] on span "chevron_left" at bounding box center [58, 54] width 7 height 7
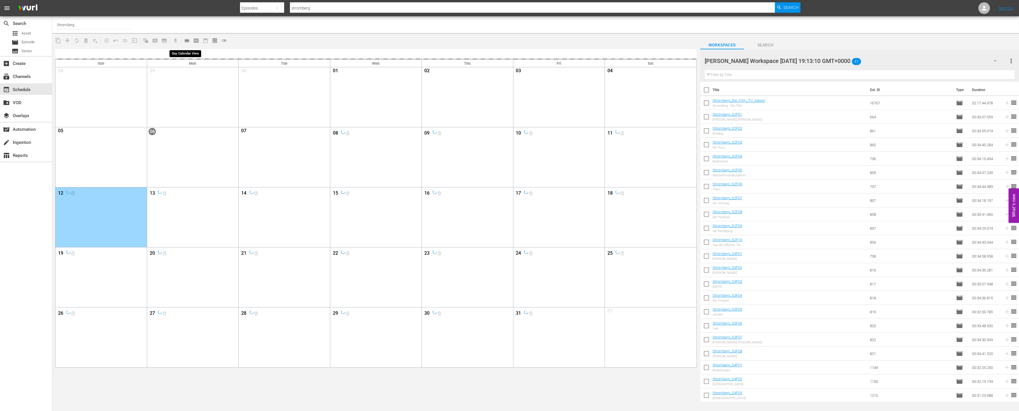
click at [186, 40] on span "calendar_view_day_outlined" at bounding box center [187, 41] width 6 height 6
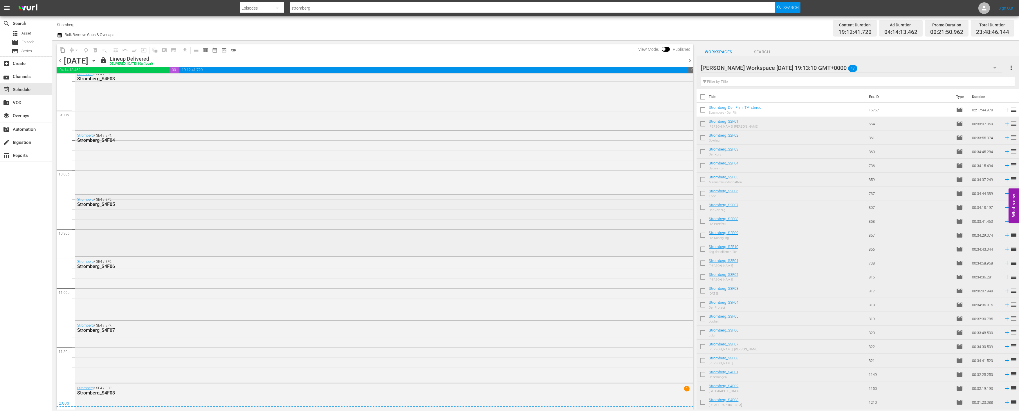
scroll to position [2547, 0]
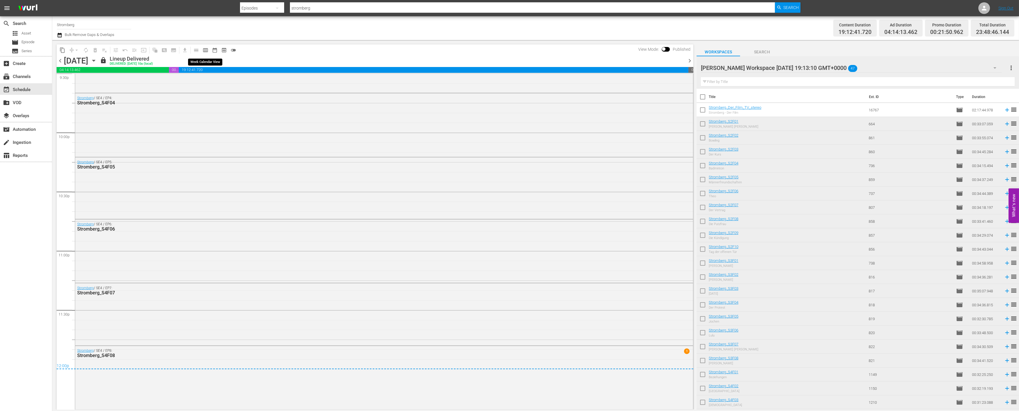
click at [207, 48] on span "calendar_view_week_outlined" at bounding box center [206, 50] width 6 height 6
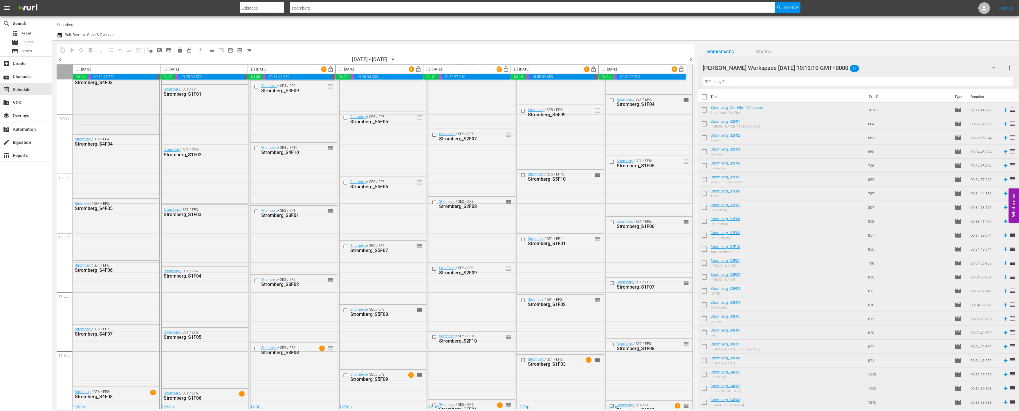
scroll to position [2513, 0]
